Goal: Task Accomplishment & Management: Complete application form

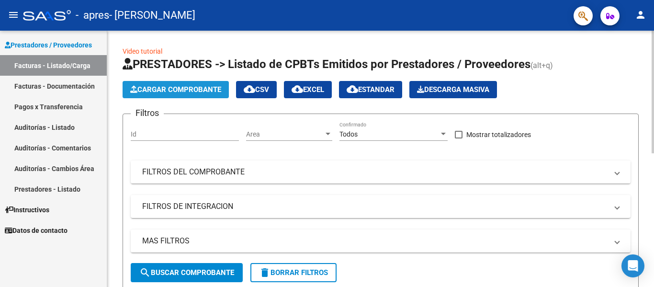
click at [189, 89] on span "Cargar Comprobante" at bounding box center [175, 89] width 91 height 9
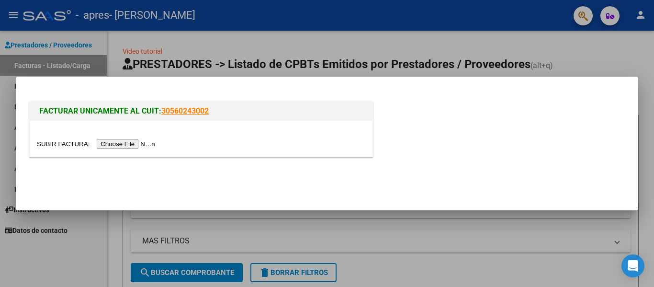
click at [127, 144] on input "file" at bounding box center [97, 144] width 121 height 10
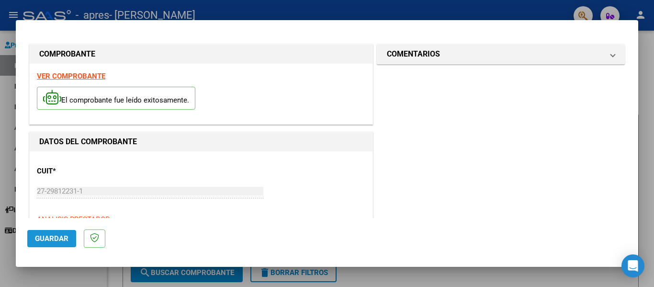
click at [55, 232] on button "Guardar" at bounding box center [51, 238] width 49 height 17
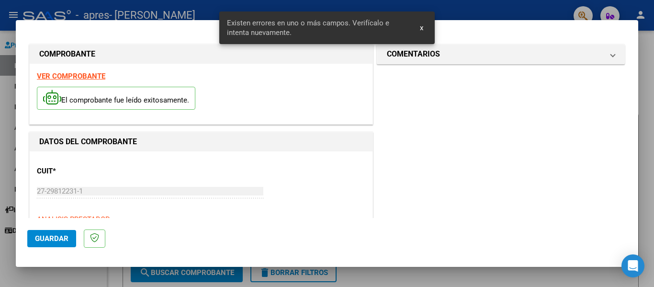
scroll to position [222, 0]
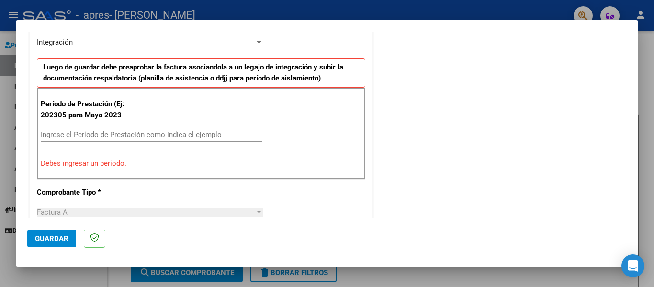
click at [64, 135] on input "Ingrese el Período de Prestación como indica el ejemplo" at bounding box center [151, 134] width 221 height 9
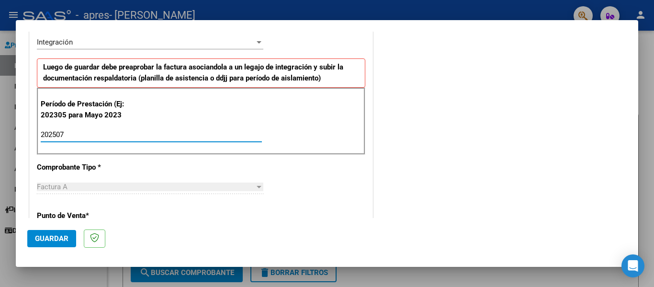
type input "202507"
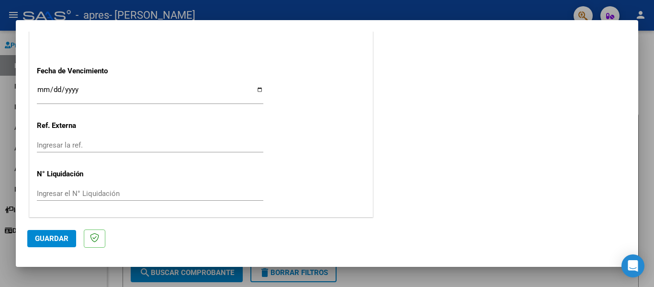
scroll to position [638, 0]
click at [53, 240] on span "Guardar" at bounding box center [52, 238] width 34 height 9
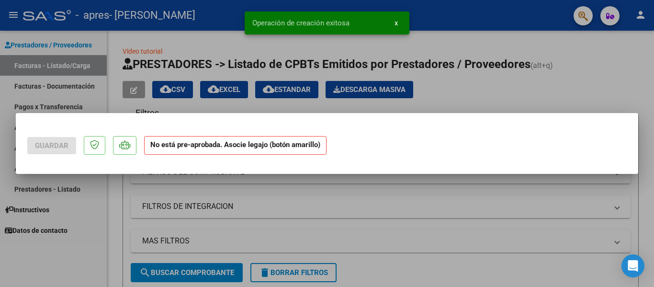
scroll to position [0, 0]
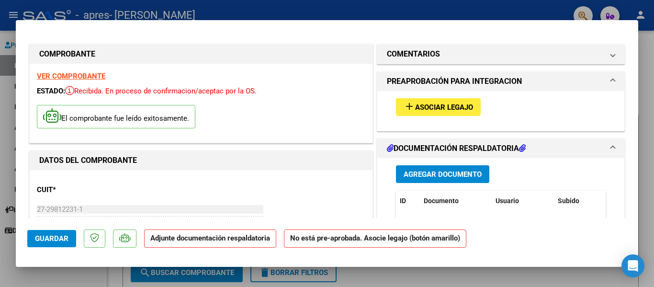
click at [433, 170] on span "Agregar Documento" at bounding box center [443, 174] width 78 height 9
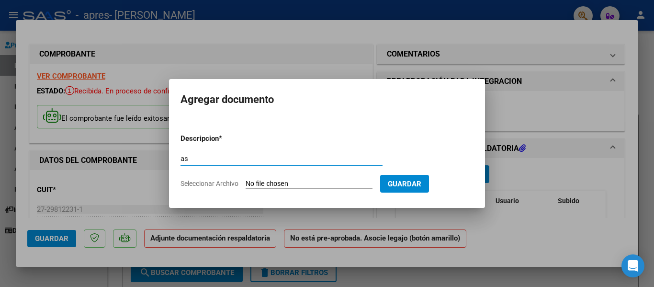
type input "as"
click at [225, 184] on span "Seleccionar Archivo" at bounding box center [210, 184] width 58 height 8
click at [246, 184] on input "Seleccionar Archivo" at bounding box center [309, 184] width 127 height 9
type input "C:\fakepath\asPiscopojl.jpeg"
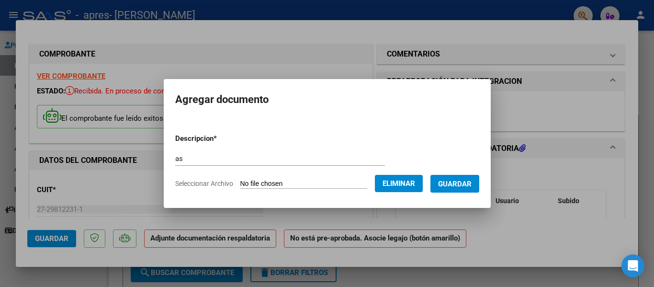
click at [472, 183] on span "Guardar" at bounding box center [455, 184] width 34 height 9
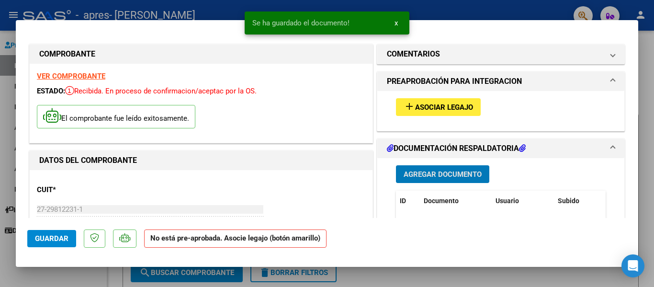
click at [441, 108] on span "Asociar Legajo" at bounding box center [444, 107] width 58 height 9
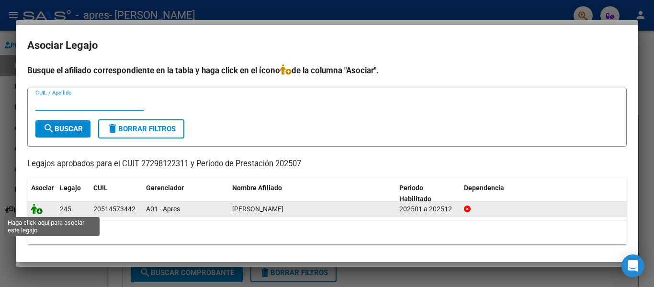
click at [37, 210] on icon at bounding box center [36, 208] width 11 height 11
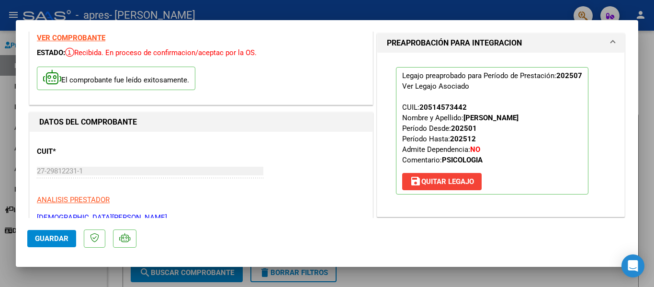
scroll to position [57, 0]
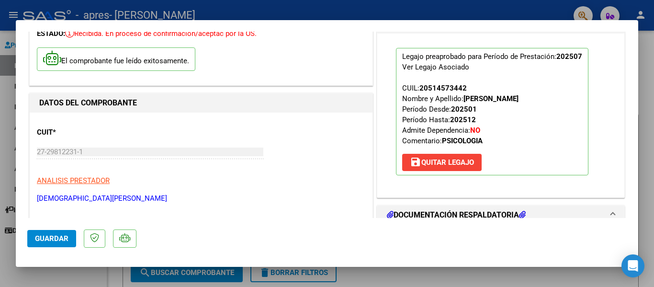
click at [50, 244] on button "Guardar" at bounding box center [51, 238] width 49 height 17
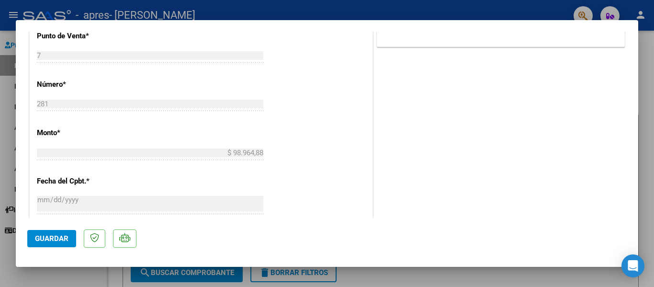
scroll to position [453, 0]
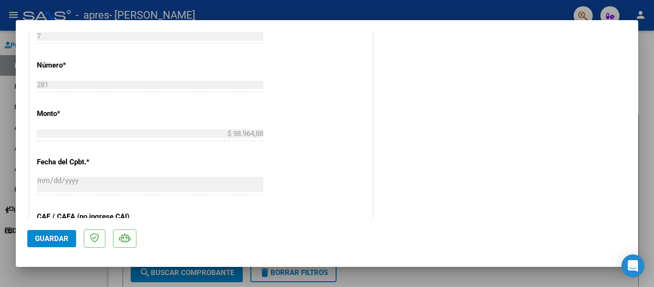
click at [58, 241] on span "Guardar" at bounding box center [52, 238] width 34 height 9
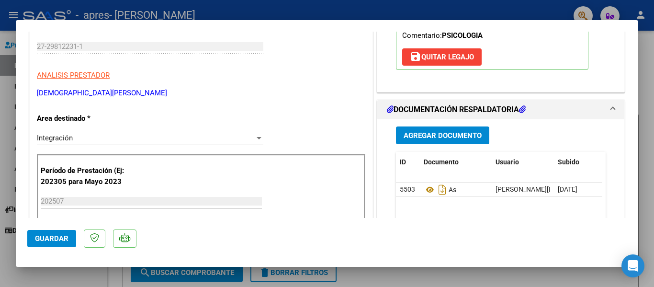
scroll to position [0, 0]
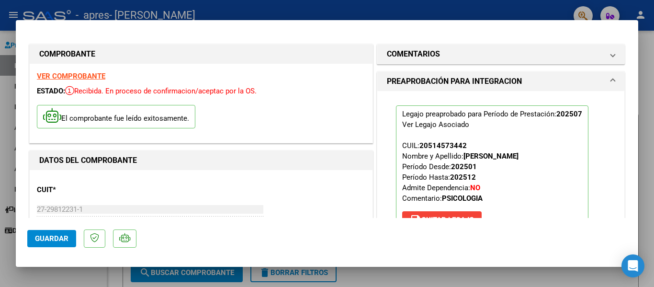
click at [643, 34] on div at bounding box center [327, 143] width 654 height 287
type input "$ 0,00"
